Goal: Task Accomplishment & Management: Use online tool/utility

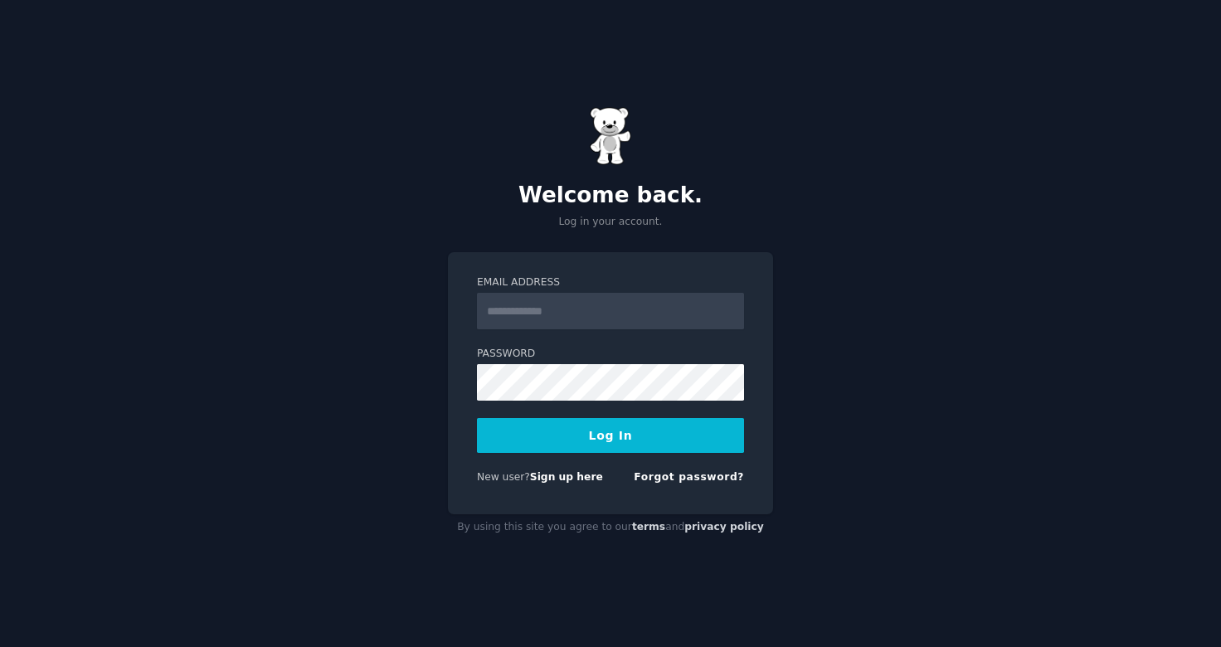
click at [624, 312] on input "Email Address" at bounding box center [610, 311] width 267 height 36
type input "**********"
click at [629, 430] on button "Log In" at bounding box center [610, 435] width 267 height 35
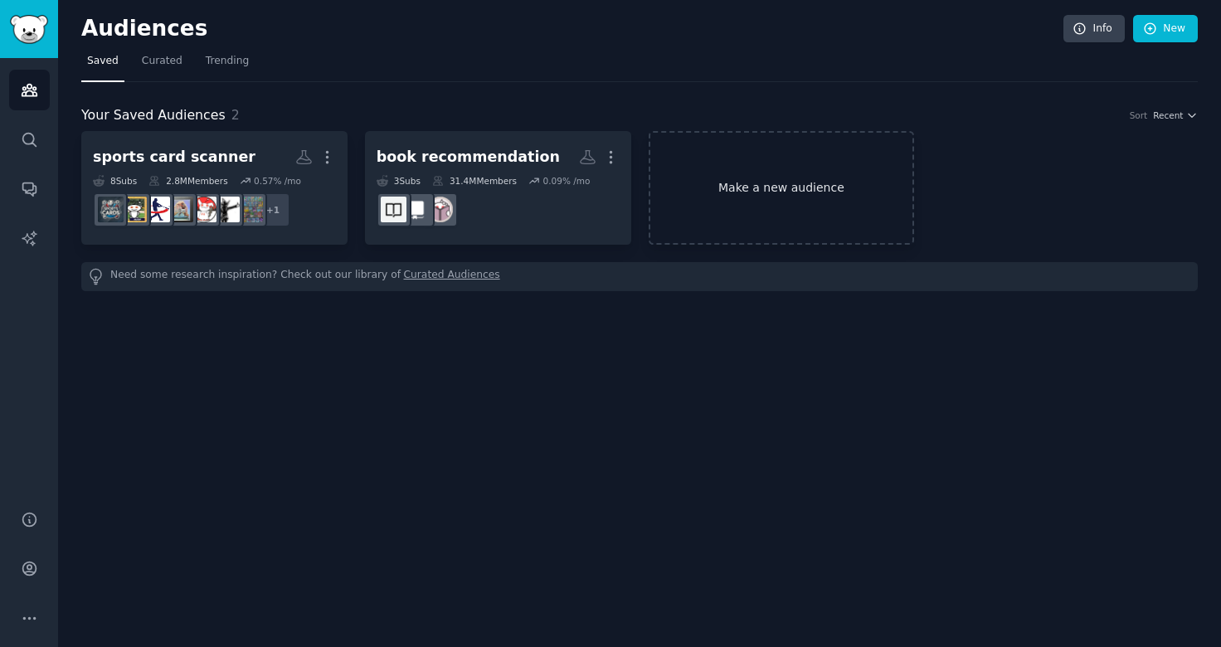
click at [735, 193] on link "Make a new audience" at bounding box center [781, 188] width 266 height 114
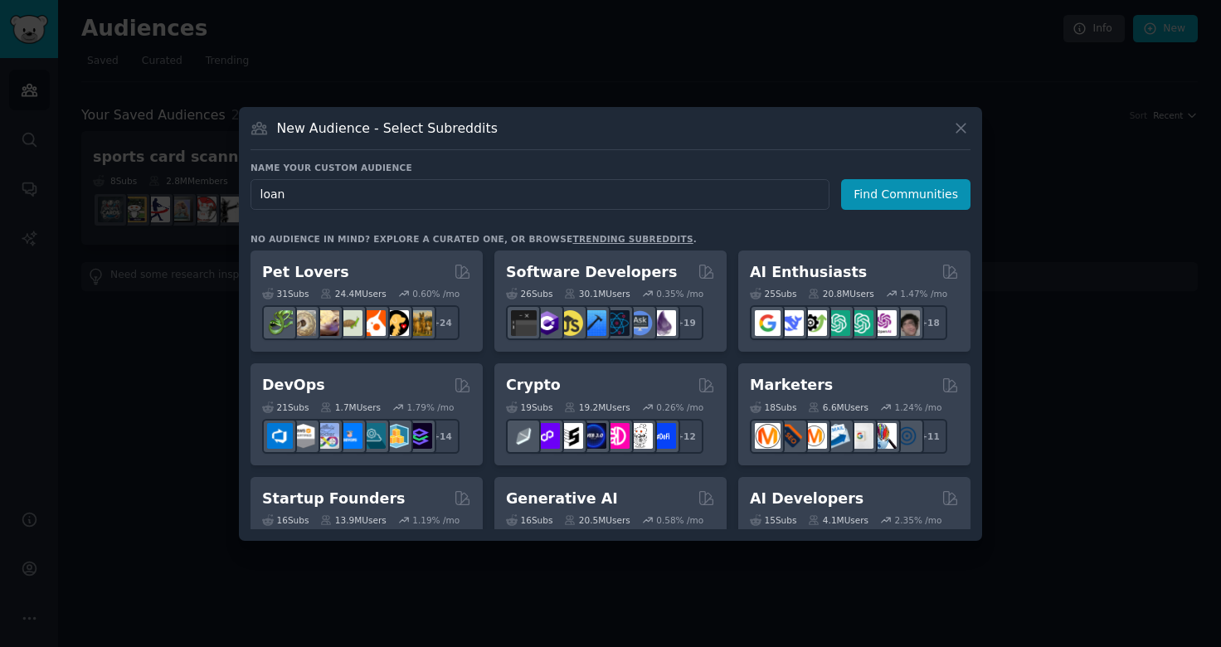
click at [664, 194] on input "loan" at bounding box center [539, 194] width 579 height 31
type input "loan"
click at [877, 190] on button "Find Communities" at bounding box center [905, 194] width 129 height 31
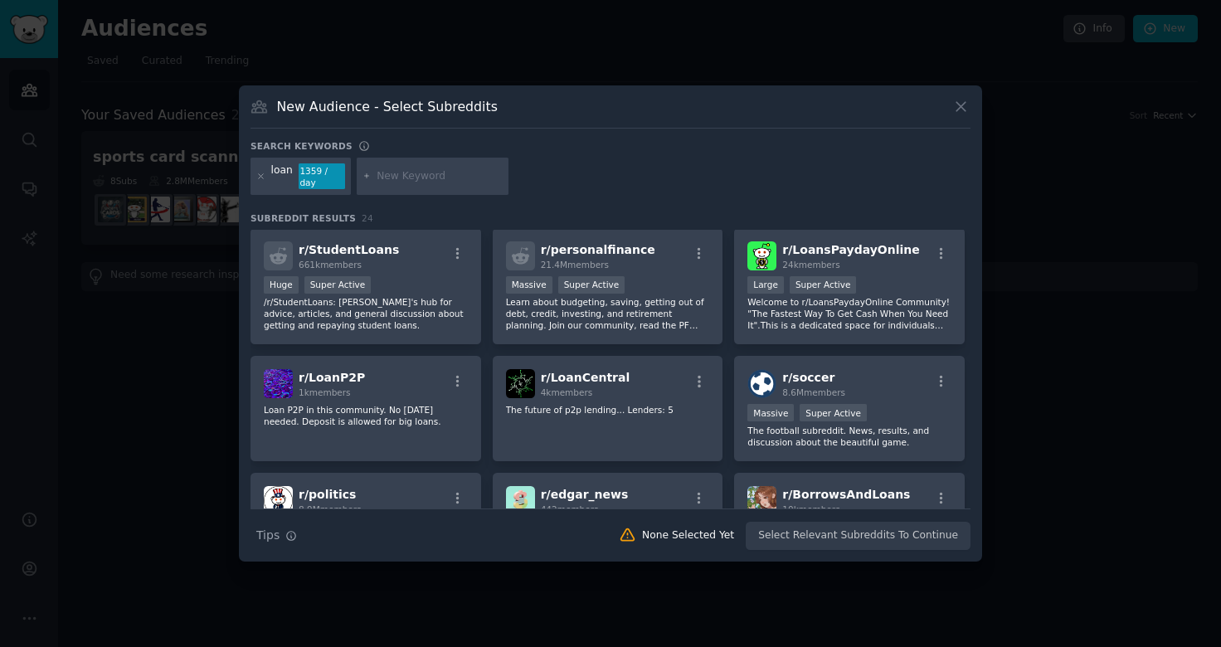
scroll to position [127, 0]
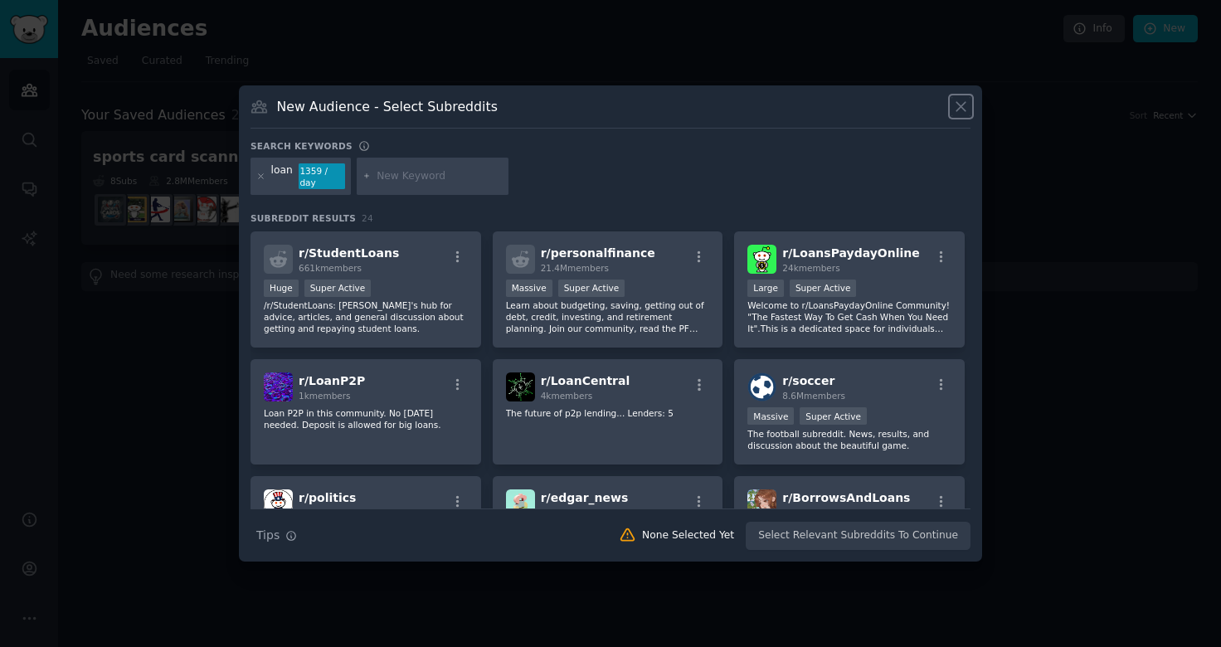
click at [963, 110] on icon at bounding box center [960, 106] width 9 height 9
